Goal: Check status: Check status

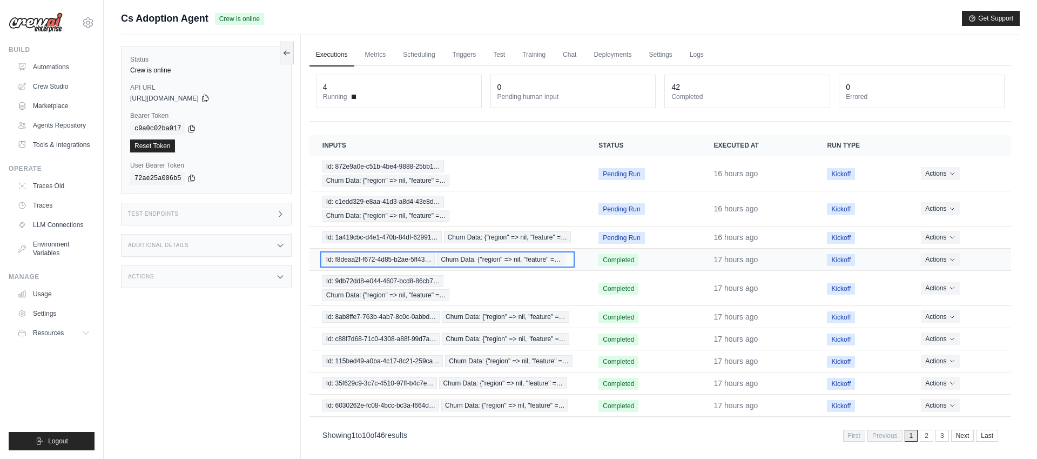
click at [526, 259] on span "Churn Data: {"region" => nil, "feature" =…" at bounding box center [501, 259] width 128 height 12
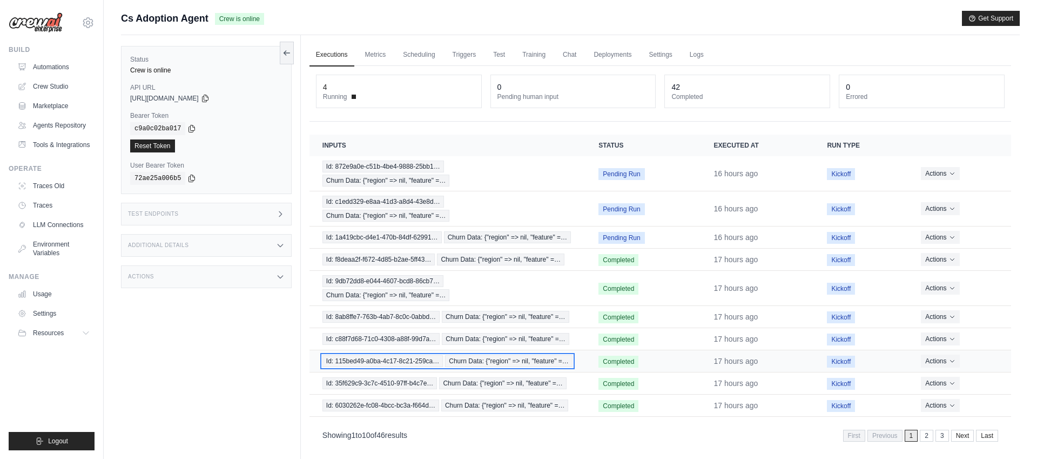
click at [498, 362] on span "Churn Data: {"region" => nil, "feature" =…" at bounding box center [509, 361] width 128 height 12
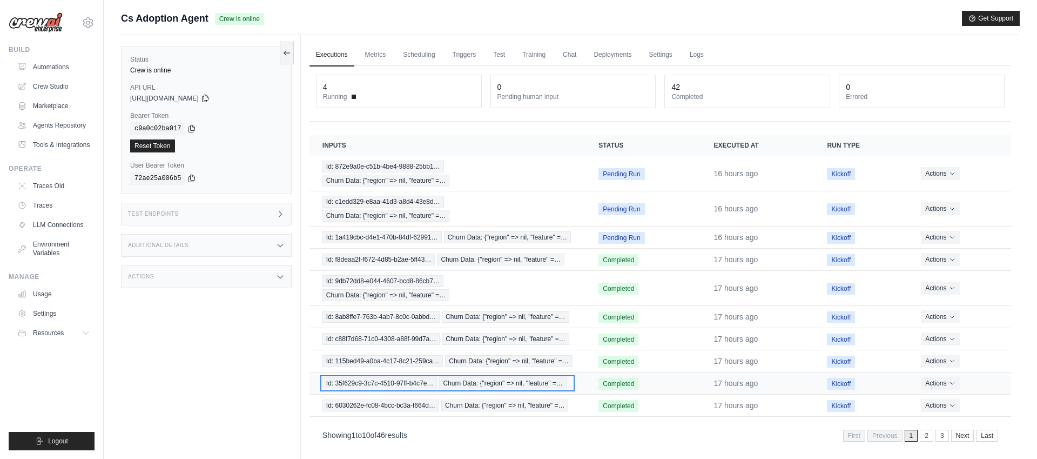
click at [379, 383] on span "Id: 35f629c9-3c7c-4510-97ff-b4c7e…" at bounding box center [380, 383] width 115 height 12
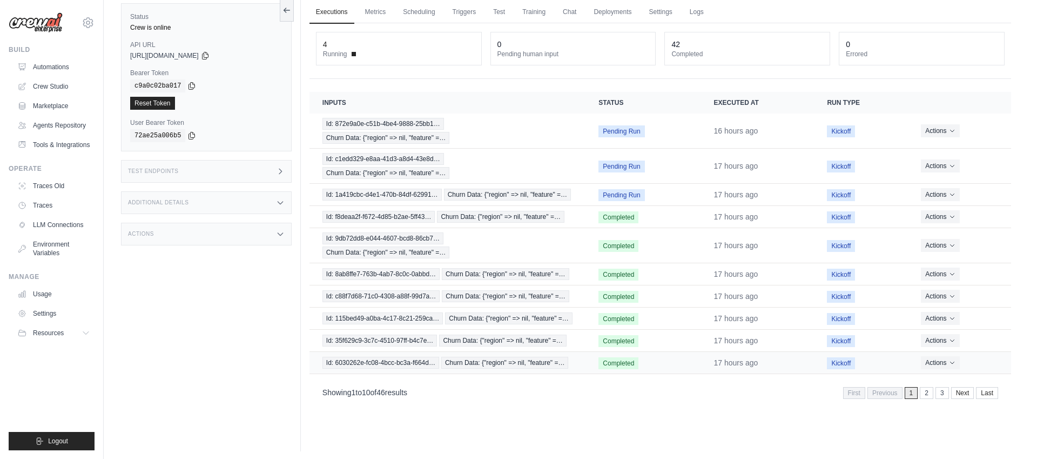
scroll to position [39, 0]
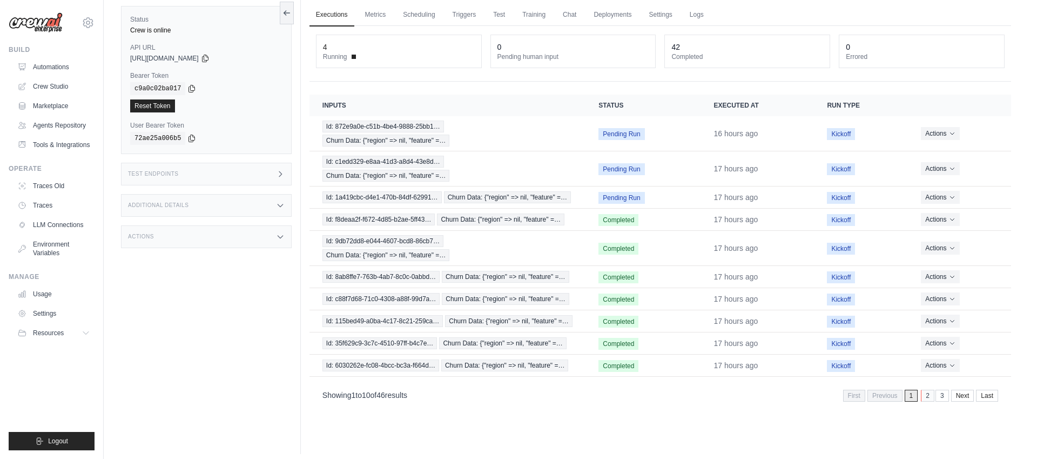
click at [924, 397] on link "2" at bounding box center [928, 396] width 14 height 12
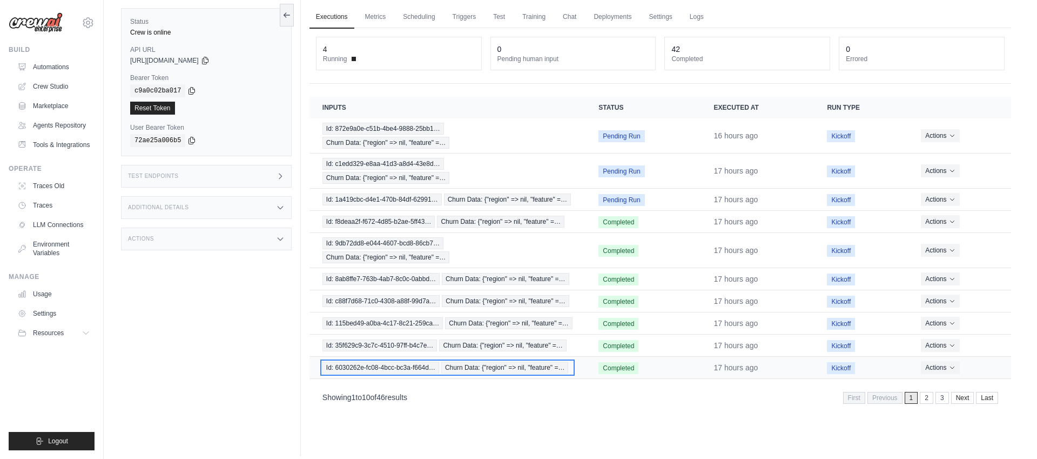
click at [389, 365] on span "Id: 6030262e-fc08-4bcc-bc3a-f664d…" at bounding box center [381, 367] width 117 height 12
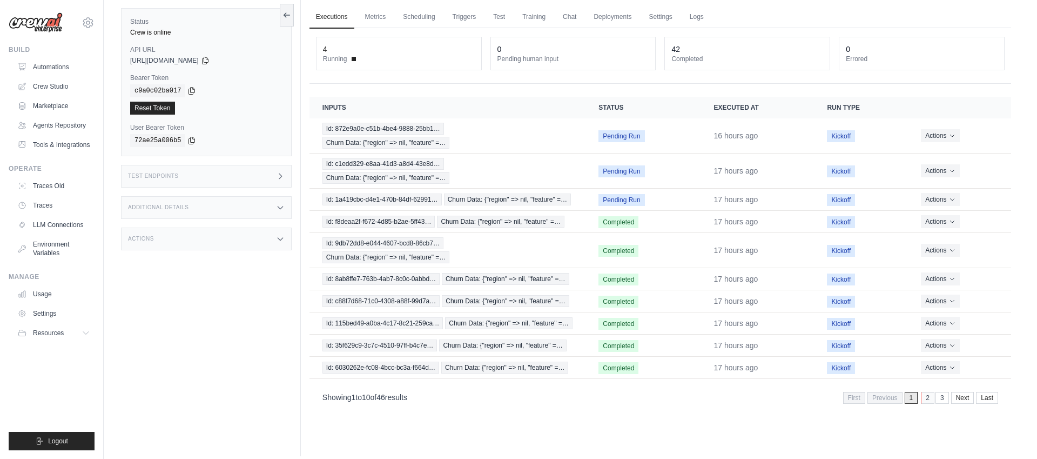
click at [923, 397] on link "2" at bounding box center [928, 398] width 14 height 12
click at [963, 397] on link "Next" at bounding box center [964, 398] width 23 height 12
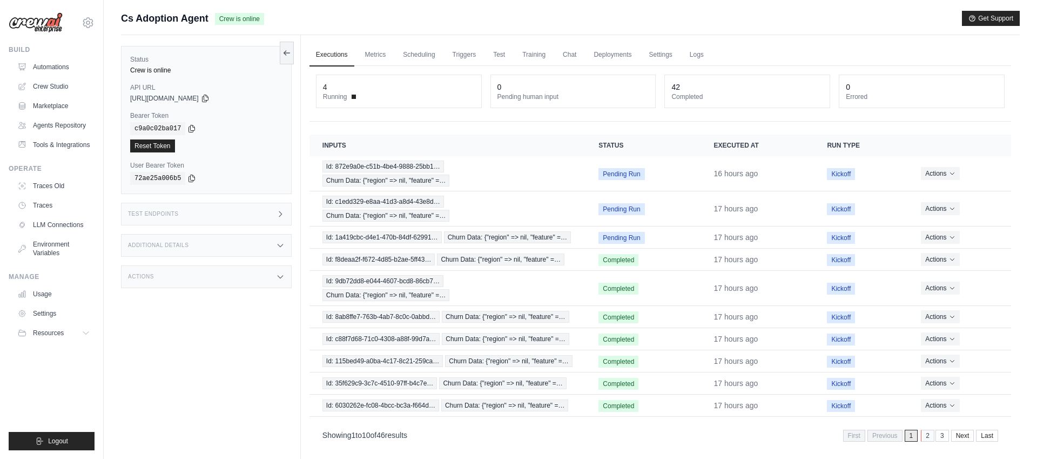
click at [929, 437] on link "2" at bounding box center [928, 436] width 14 height 12
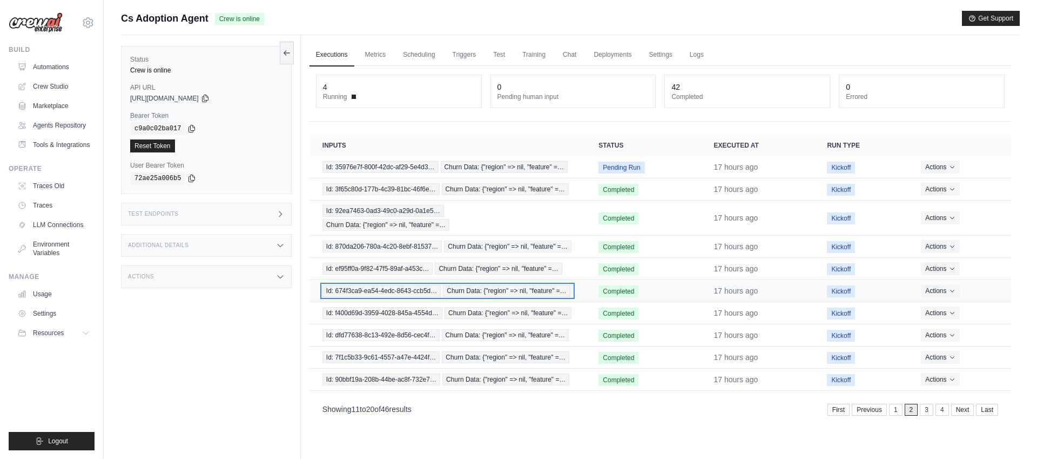
drag, startPoint x: 494, startPoint y: 292, endPoint x: 518, endPoint y: 288, distance: 24.1
click at [495, 292] on span "Churn Data: {"region" => nil, "feature" =…" at bounding box center [507, 291] width 128 height 12
